Goal: Communication & Community: Share content

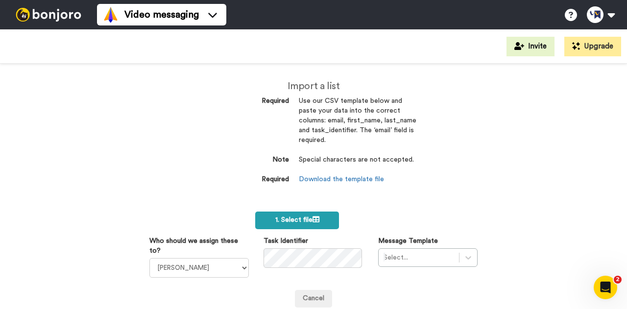
click at [314, 220] on icon at bounding box center [315, 219] width 7 height 7
click at [310, 215] on label "1. Select file" at bounding box center [297, 221] width 84 height 18
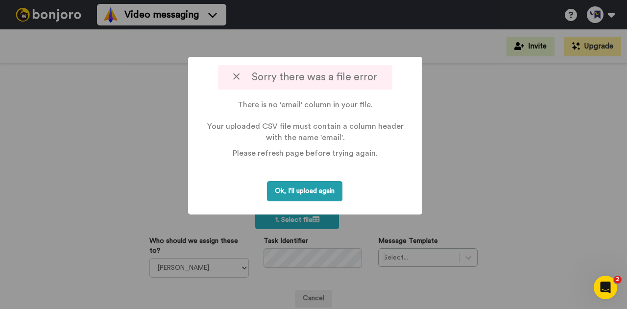
click at [314, 195] on button "Ok, I'll upload again" at bounding box center [304, 191] width 75 height 20
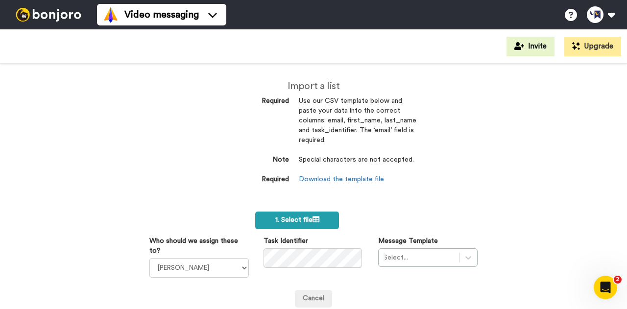
click at [311, 225] on label "1. Select file" at bounding box center [297, 221] width 84 height 18
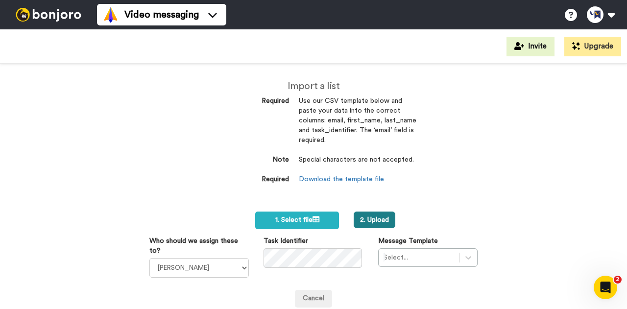
click at [372, 225] on button "2. Upload" at bounding box center [375, 220] width 42 height 17
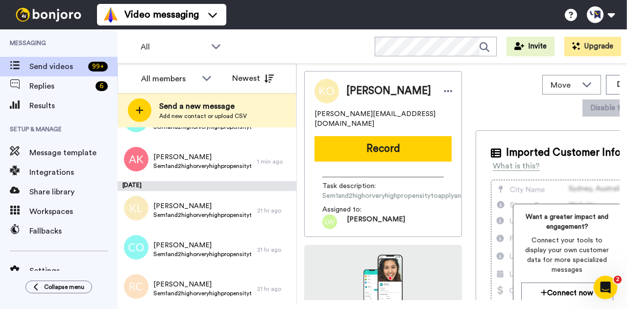
scroll to position [7772, 0]
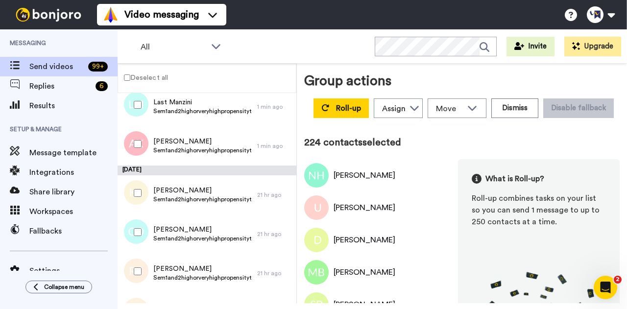
click at [138, 238] on div at bounding box center [135, 232] width 35 height 34
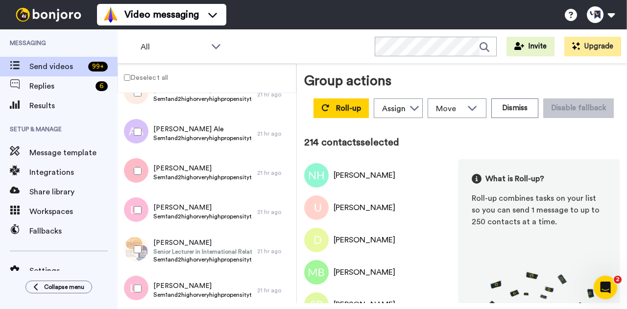
scroll to position [8623, 0]
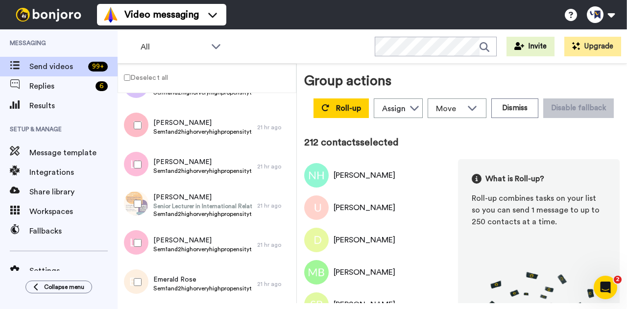
click at [138, 199] on div at bounding box center [135, 204] width 35 height 34
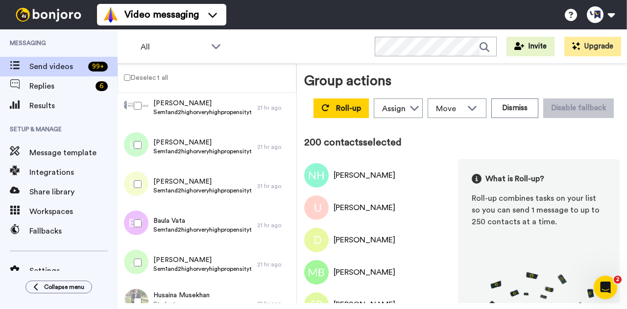
scroll to position [9512, 0]
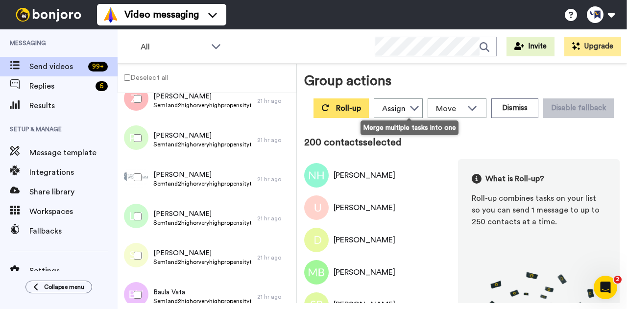
click at [361, 109] on span "Roll-up" at bounding box center [348, 108] width 25 height 8
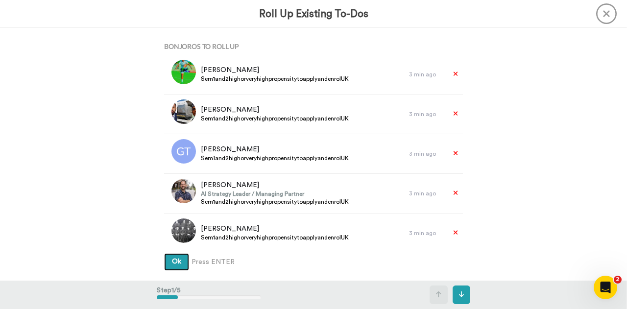
click at [170, 257] on button "Ok" at bounding box center [176, 262] width 25 height 18
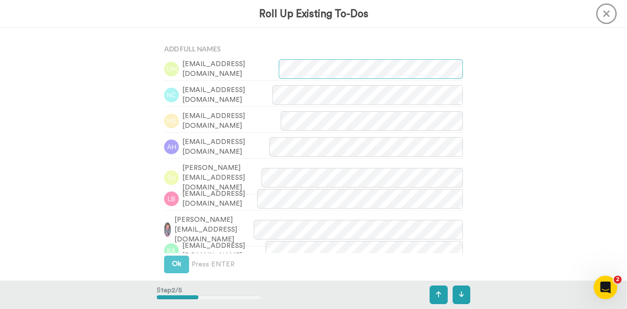
scroll to position [253, 0]
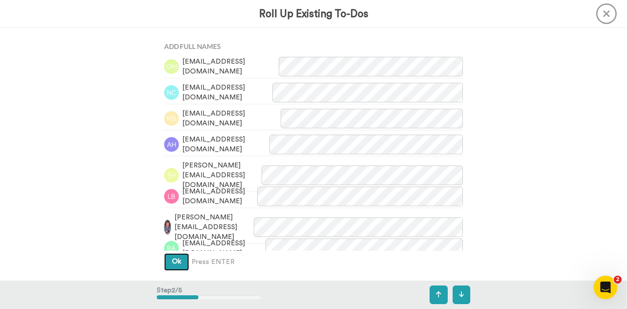
click at [178, 263] on button "Ok" at bounding box center [176, 262] width 25 height 18
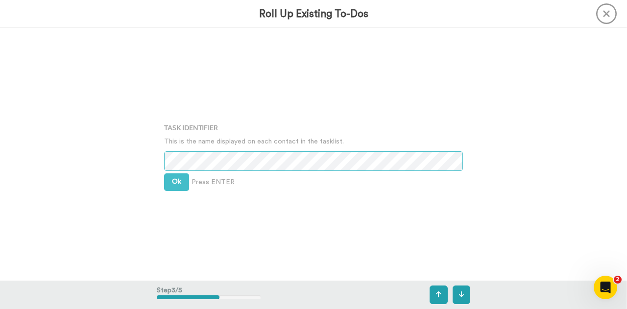
scroll to position [505, 0]
click at [177, 179] on span "Ok" at bounding box center [176, 180] width 9 height 7
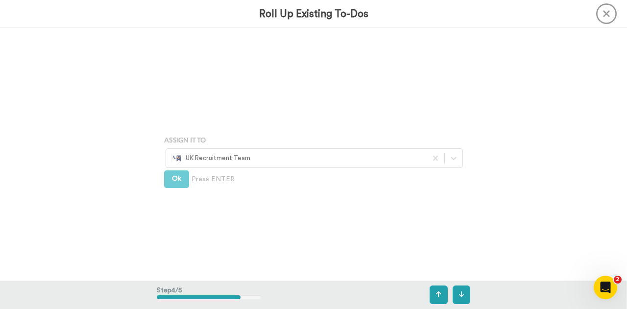
scroll to position [758, 0]
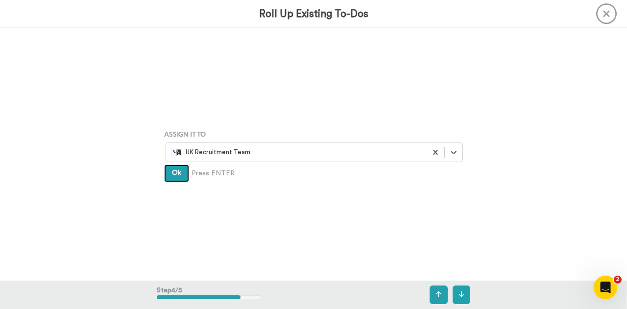
click at [174, 175] on span "Ok" at bounding box center [176, 172] width 9 height 7
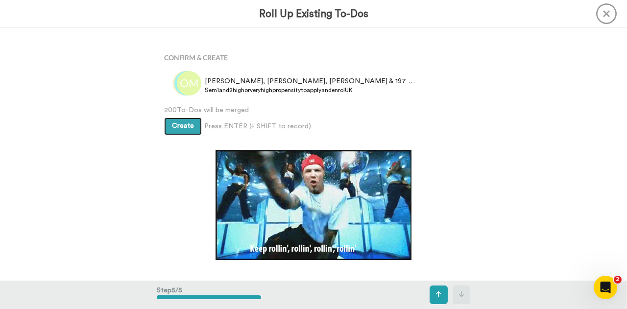
scroll to position [1011, 0]
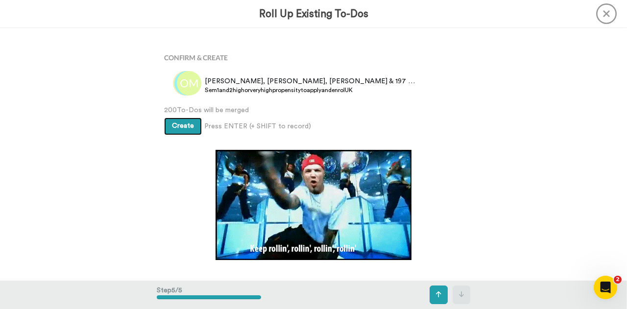
click at [184, 127] on span "Create" at bounding box center [183, 125] width 22 height 7
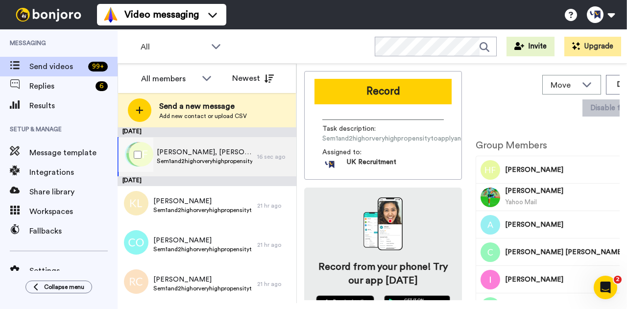
drag, startPoint x: 194, startPoint y: 167, endPoint x: 162, endPoint y: 148, distance: 37.5
click at [162, 148] on span "[PERSON_NAME], [PERSON_NAME], [PERSON_NAME] & 197 others" at bounding box center [204, 152] width 95 height 10
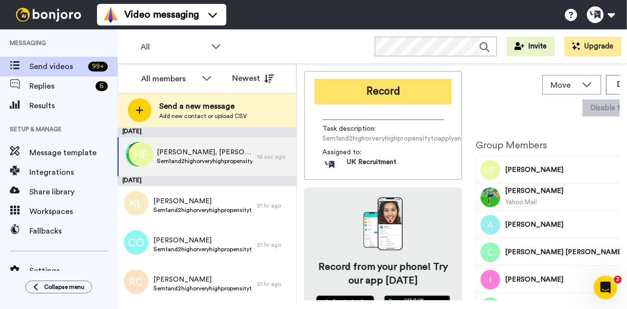
click at [351, 95] on button "Record" at bounding box center [382, 91] width 137 height 25
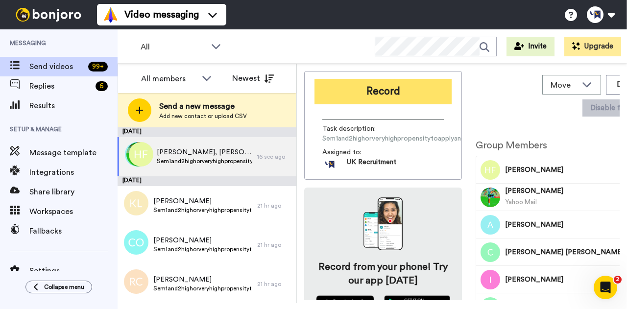
click at [378, 97] on button "Record" at bounding box center [382, 91] width 137 height 25
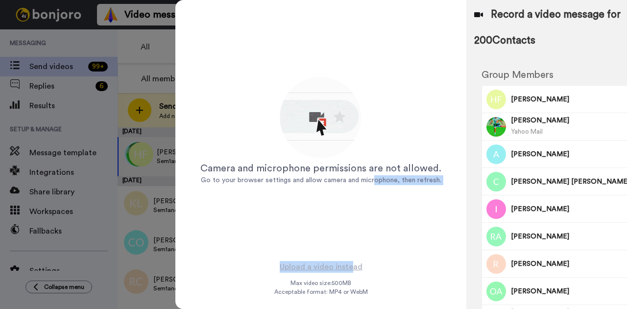
click at [331, 265] on div "Camera and microphone permissions are not allowed. Go to your browser settings …" at bounding box center [320, 154] width 291 height 309
click at [356, 246] on div "Camera and microphone permissions are not allowed. Go to your browser settings …" at bounding box center [320, 130] width 245 height 245
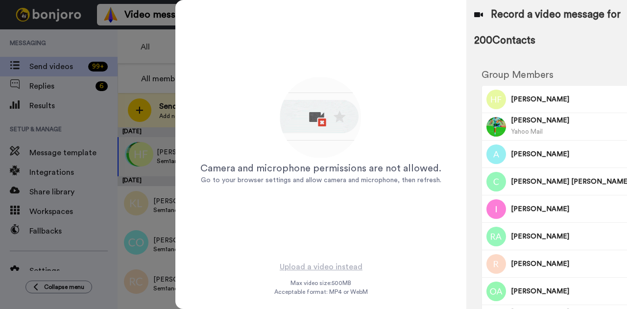
click at [342, 253] on div "Camera and microphone permissions are not allowed. Go to your browser settings …" at bounding box center [320, 130] width 291 height 261
click at [335, 207] on div "Camera and microphone permissions are not allowed. Go to your browser settings …" at bounding box center [320, 130] width 245 height 245
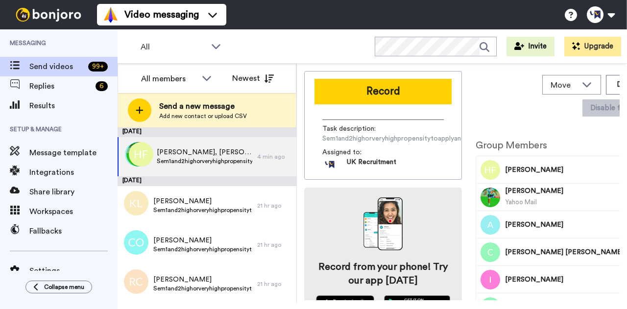
click at [361, 89] on button "Record" at bounding box center [382, 91] width 137 height 25
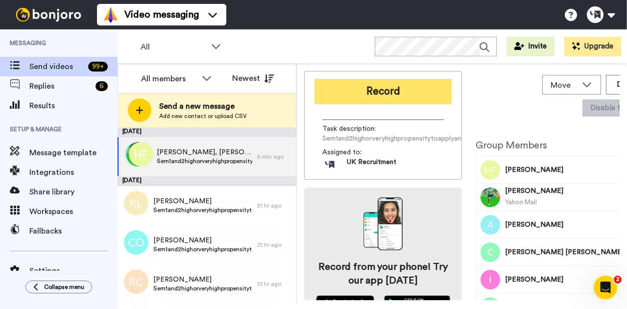
click at [376, 95] on button "Record" at bounding box center [382, 91] width 137 height 25
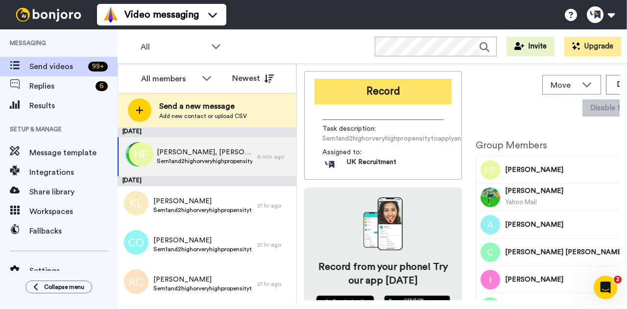
click at [384, 87] on button "Record" at bounding box center [382, 91] width 137 height 25
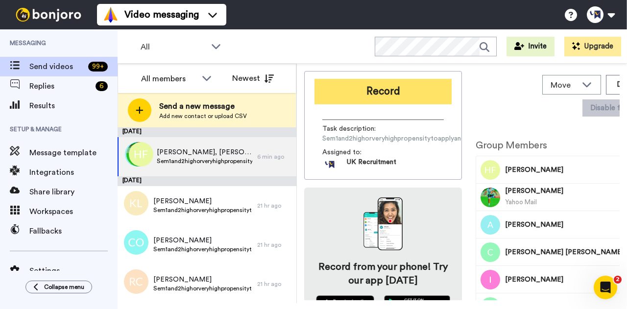
click at [381, 96] on button "Record" at bounding box center [382, 91] width 137 height 25
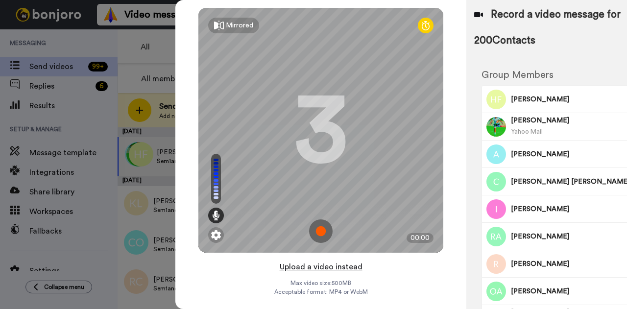
click at [300, 266] on button "Upload a video instead" at bounding box center [321, 267] width 89 height 13
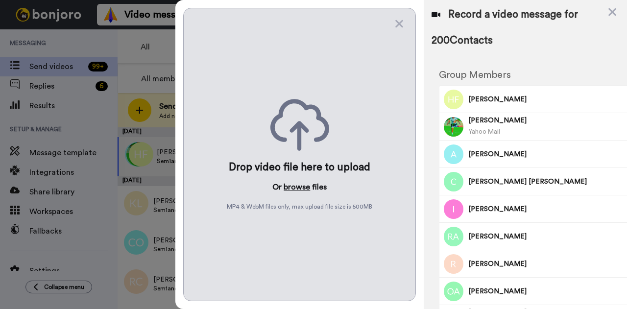
click at [295, 182] on button "browse" at bounding box center [297, 187] width 26 height 12
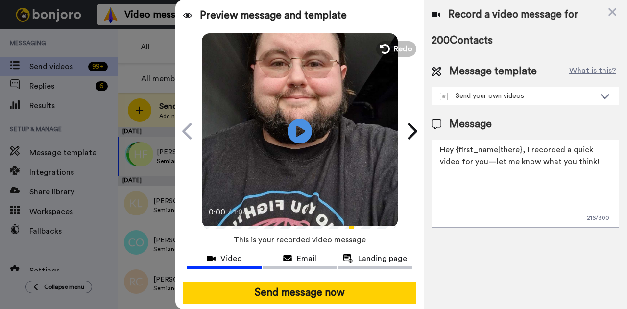
scroll to position [15, 0]
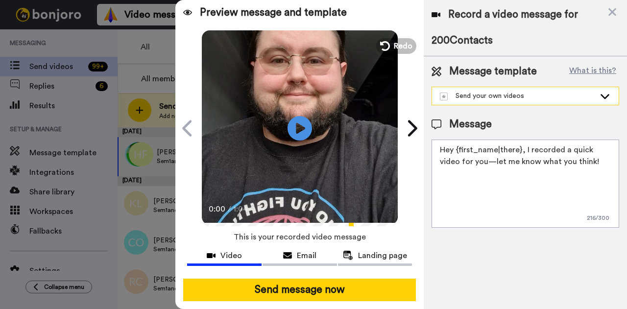
click at [557, 96] on div "Send your own videos" at bounding box center [517, 96] width 155 height 10
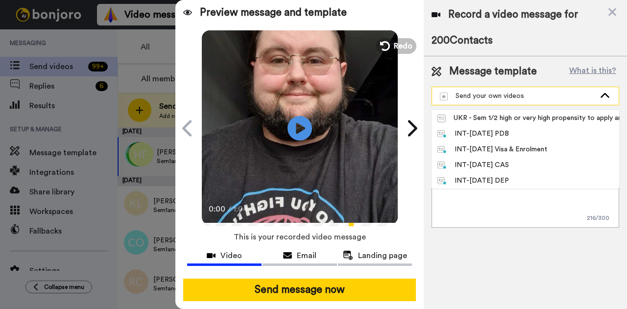
click at [557, 96] on div "Send your own videos" at bounding box center [517, 96] width 155 height 10
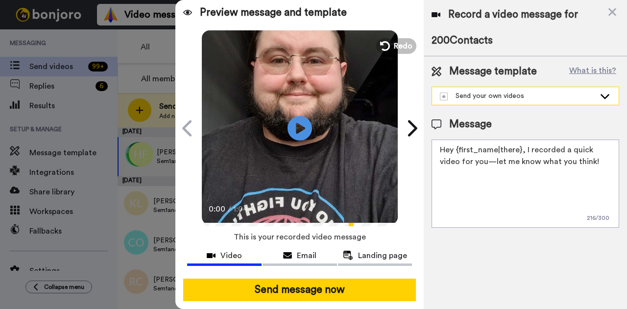
click at [562, 96] on div "Send your own videos" at bounding box center [517, 96] width 155 height 10
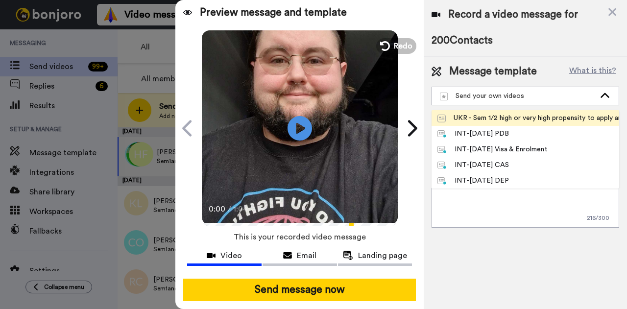
click at [554, 116] on div "UKR - Sem 1/2 high or very high propensity to apply and enrol [GEOGRAPHIC_DATA]" at bounding box center [525, 118] width 176 height 10
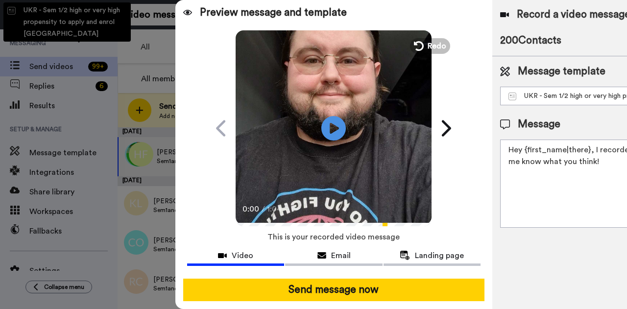
type textarea "Hey {first_name|there}, You could soon be on the pathway to an accelerated care…"
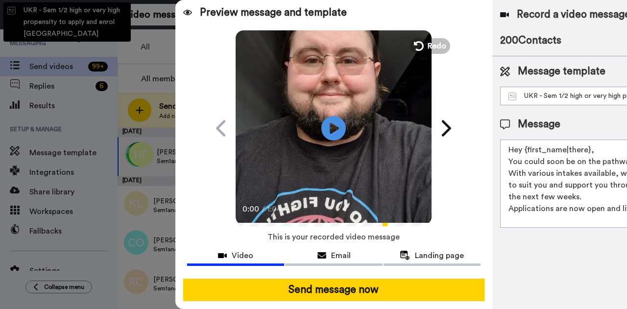
scroll to position [8, 0]
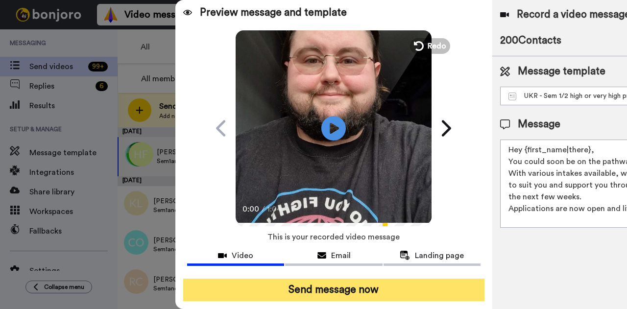
click at [385, 285] on button "Send message now" at bounding box center [333, 290] width 301 height 23
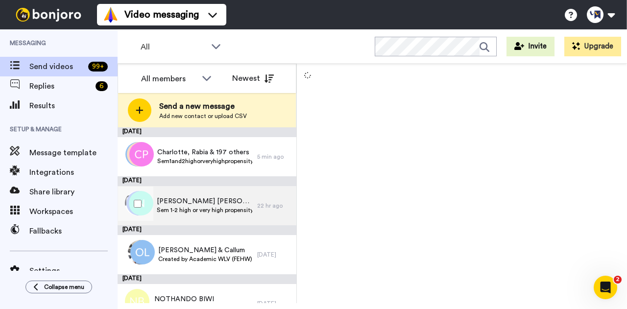
click at [218, 209] on span "Sem 1-2 high or very high propensity to apply and enrol [GEOGRAPHIC_DATA]" at bounding box center [204, 210] width 95 height 8
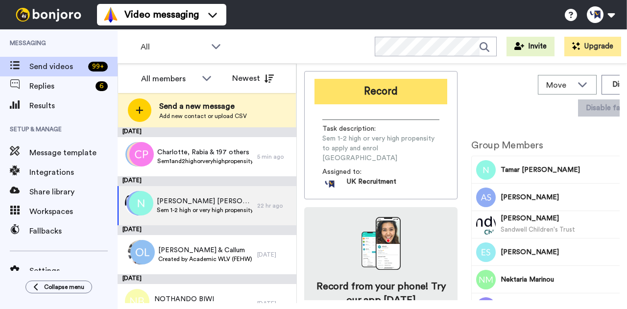
click at [382, 96] on button "Record" at bounding box center [380, 91] width 133 height 25
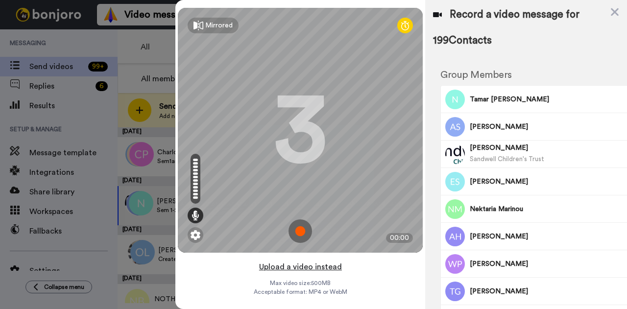
click at [302, 267] on button "Upload a video instead" at bounding box center [300, 267] width 89 height 13
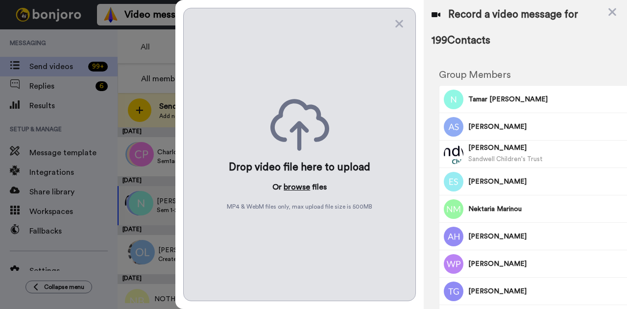
click at [298, 183] on button "browse" at bounding box center [297, 187] width 26 height 12
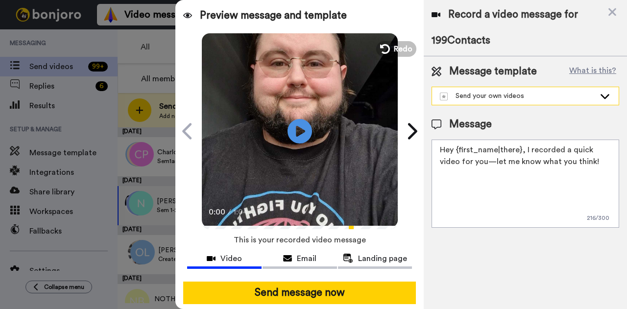
click at [554, 98] on div "Send your own videos" at bounding box center [517, 96] width 155 height 10
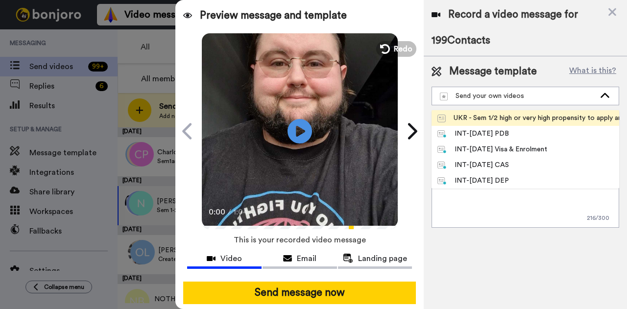
click at [549, 120] on div "UKR - Sem 1/2 high or very high propensity to apply and enrol UK" at bounding box center [525, 118] width 176 height 10
type textarea "Hey {first_name|there}, You could soon be on the pathway to an accelerated care…"
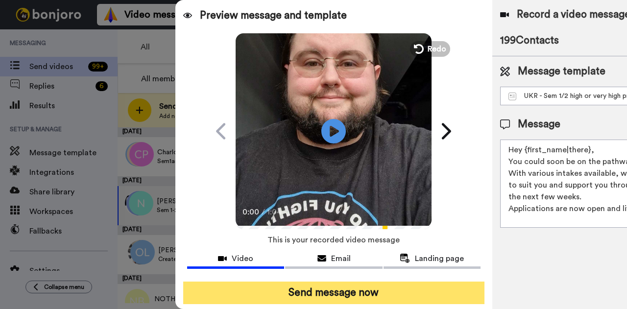
click at [340, 297] on button "Send message now" at bounding box center [333, 293] width 301 height 23
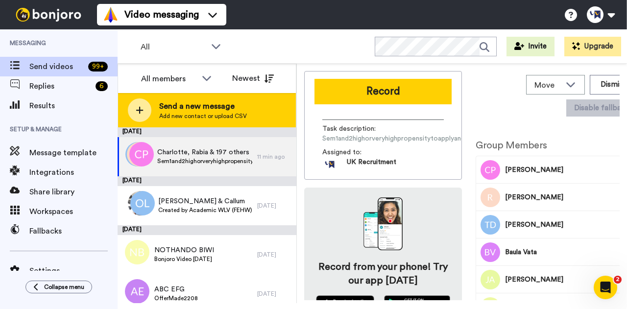
click at [223, 114] on span "Add new contact or upload CSV" at bounding box center [203, 116] width 88 height 8
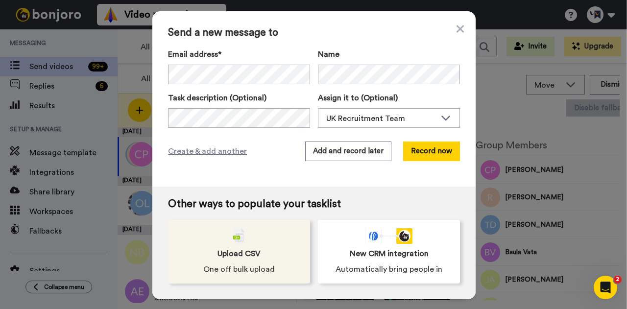
click at [245, 253] on span "Upload CSV" at bounding box center [238, 254] width 43 height 12
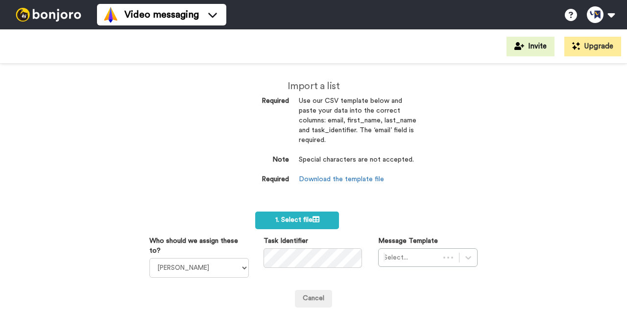
click at [302, 218] on span "1. Select file" at bounding box center [297, 219] width 44 height 7
click at [381, 219] on button "2. Upload" at bounding box center [375, 220] width 42 height 17
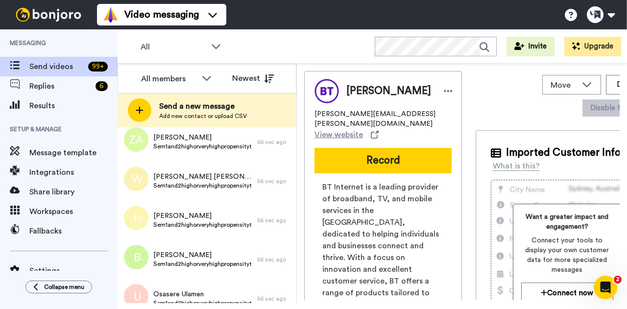
scroll to position [7669, 0]
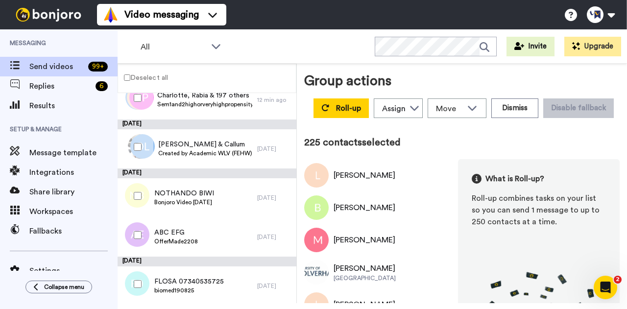
scroll to position [7772, 0]
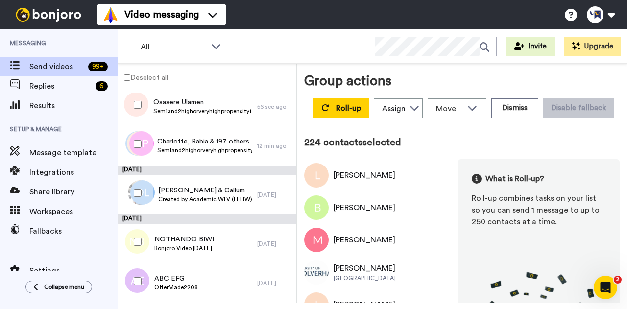
click at [136, 198] on div at bounding box center [135, 193] width 35 height 34
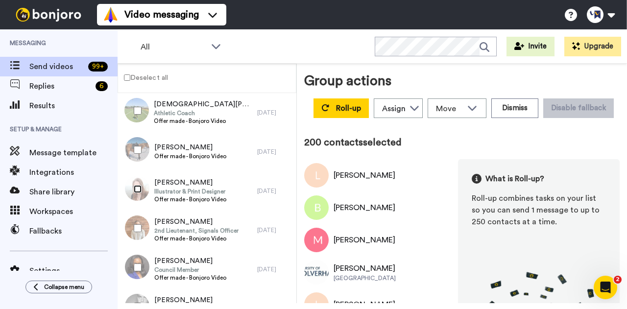
scroll to position [8726, 0]
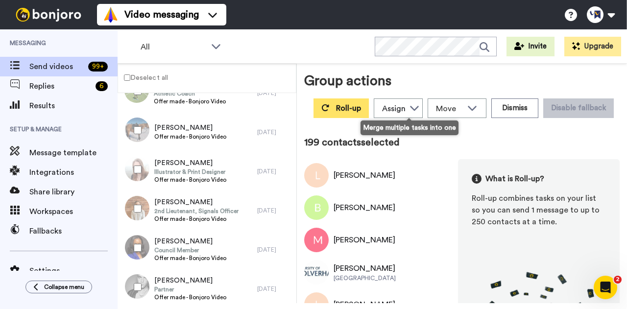
click at [361, 110] on span "Roll-up" at bounding box center [348, 108] width 25 height 8
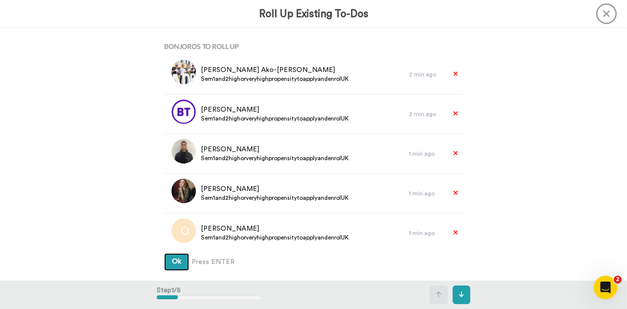
click at [164, 253] on button "Ok" at bounding box center [176, 262] width 25 height 18
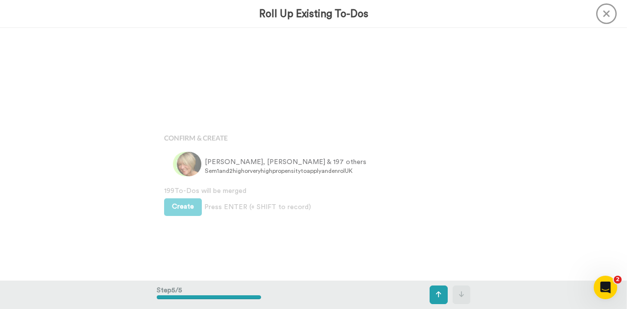
scroll to position [1011, 0]
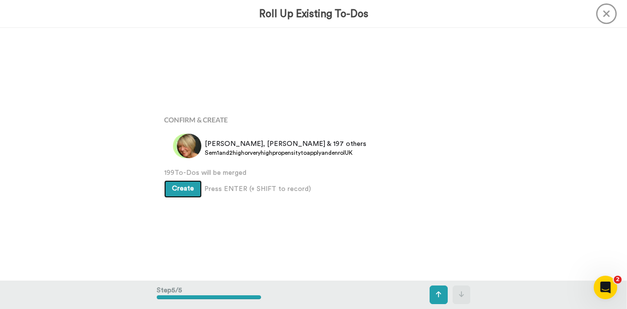
click at [184, 191] on span "Create" at bounding box center [183, 188] width 22 height 7
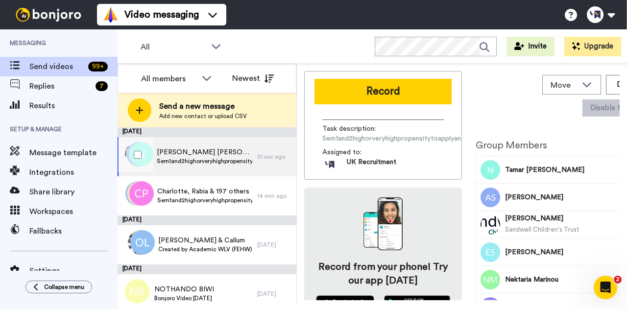
click at [223, 157] on span "Sem1and2highorveryhighpropensitytoapplyandenrolUK" at bounding box center [204, 161] width 95 height 8
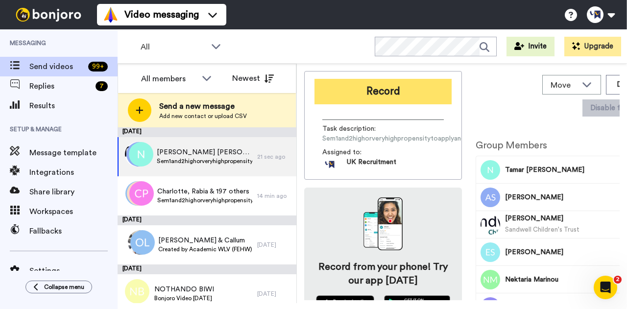
click at [376, 95] on button "Record" at bounding box center [382, 91] width 137 height 25
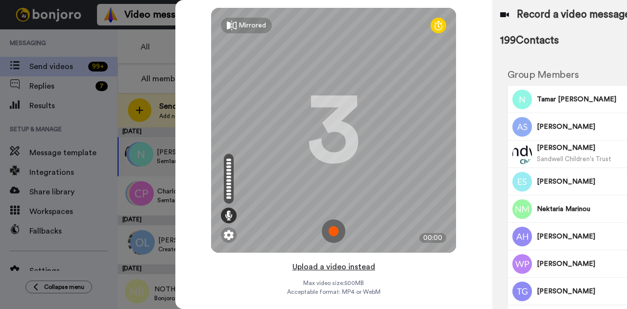
click at [335, 267] on button "Upload a video instead" at bounding box center [333, 267] width 89 height 13
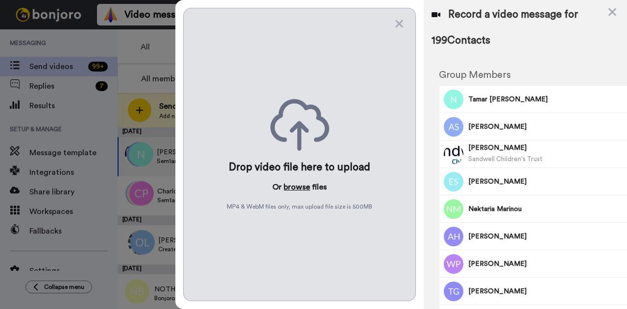
click at [303, 184] on button "browse" at bounding box center [297, 187] width 26 height 12
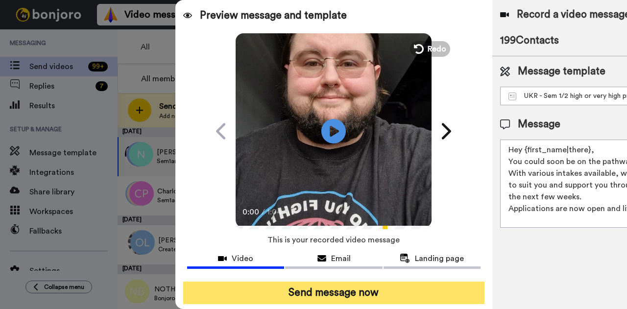
drag, startPoint x: 323, startPoint y: 292, endPoint x: 302, endPoint y: 294, distance: 20.6
click at [302, 294] on button "Send message now" at bounding box center [333, 293] width 301 height 23
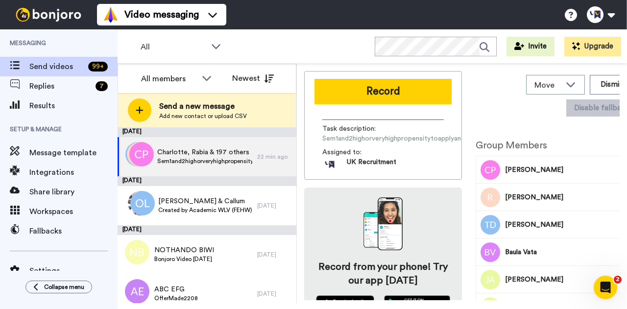
click at [203, 111] on span "Send a new message" at bounding box center [203, 106] width 88 height 12
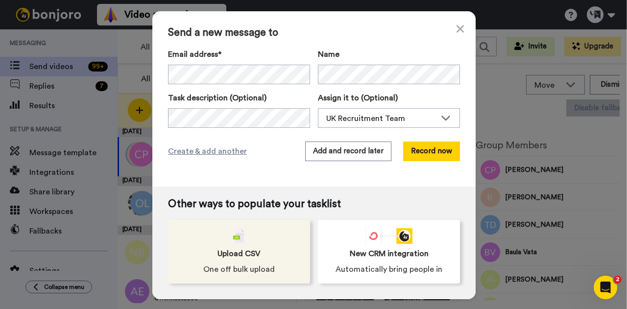
click at [256, 245] on div "Upload CSV One off bulk upload" at bounding box center [239, 252] width 142 height 64
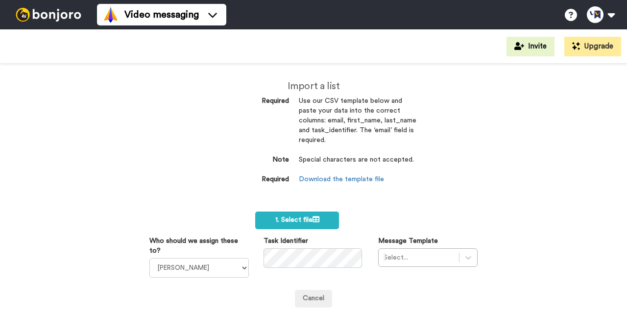
click at [291, 228] on label "1. Select file" at bounding box center [297, 221] width 84 height 18
click at [296, 223] on span "1. Select file" at bounding box center [297, 219] width 44 height 7
click at [364, 218] on button "2. Upload" at bounding box center [375, 220] width 42 height 17
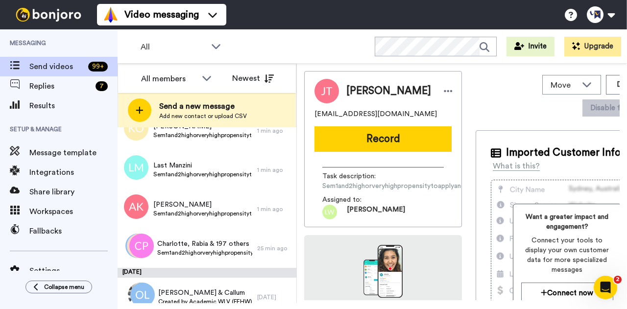
scroll to position [7763, 0]
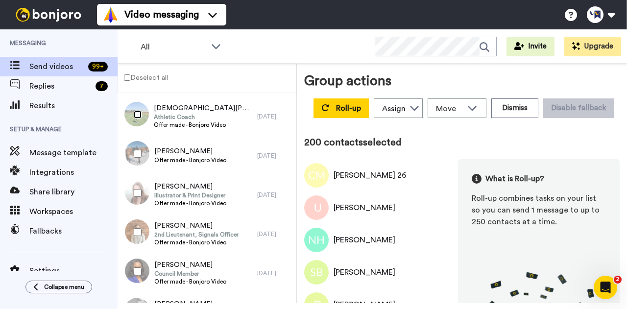
scroll to position [8722, 0]
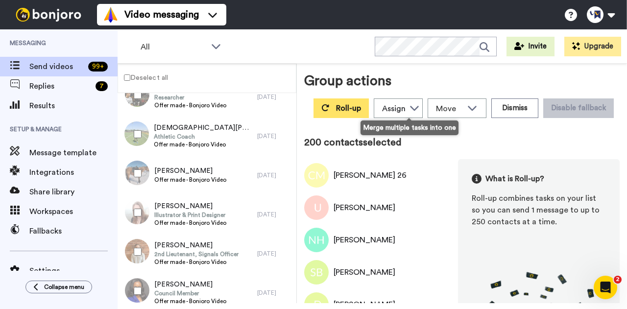
click at [361, 105] on span "Roll-up" at bounding box center [348, 108] width 25 height 8
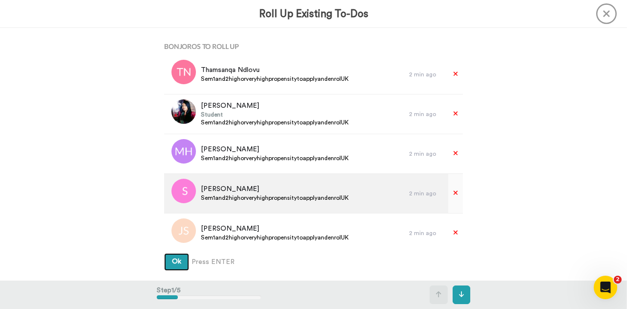
click at [164, 253] on button "Ok" at bounding box center [176, 262] width 25 height 18
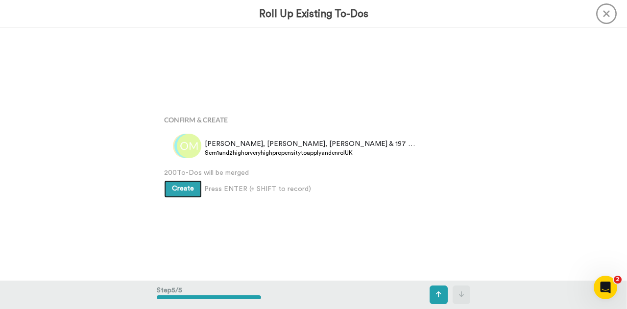
scroll to position [1011, 0]
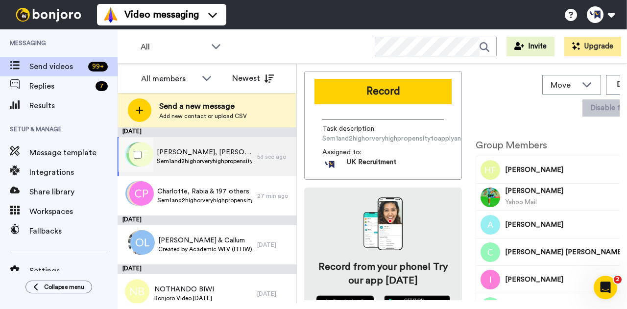
click at [208, 155] on span "[PERSON_NAME], [PERSON_NAME], [PERSON_NAME] & 197 others" at bounding box center [204, 152] width 95 height 10
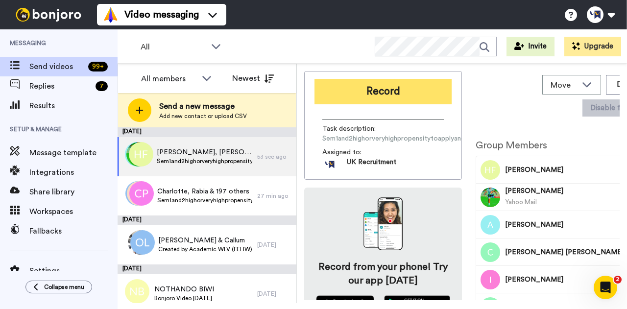
click at [395, 93] on button "Record" at bounding box center [382, 91] width 137 height 25
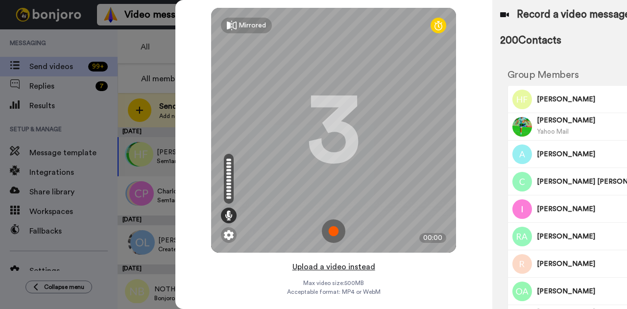
click at [330, 265] on button "Upload a video instead" at bounding box center [333, 267] width 89 height 13
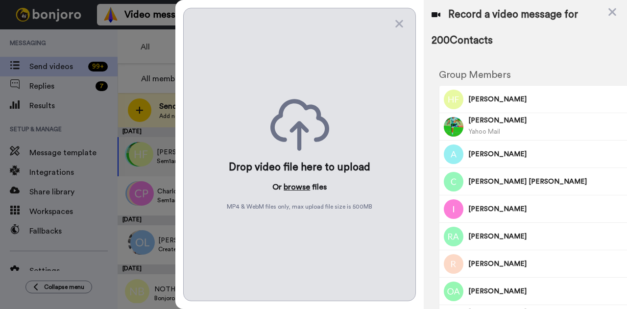
click at [295, 181] on button "browse" at bounding box center [297, 187] width 26 height 12
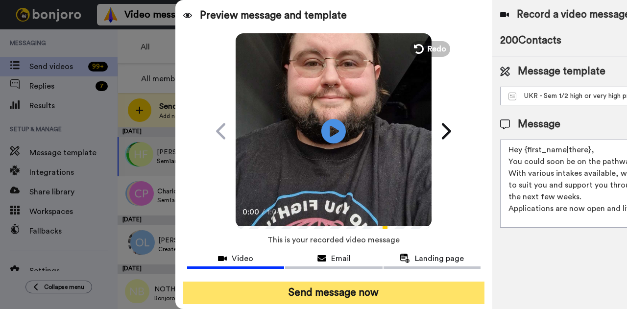
click at [345, 300] on button "Send message now" at bounding box center [333, 293] width 301 height 23
